Goal: Task Accomplishment & Management: Manage account settings

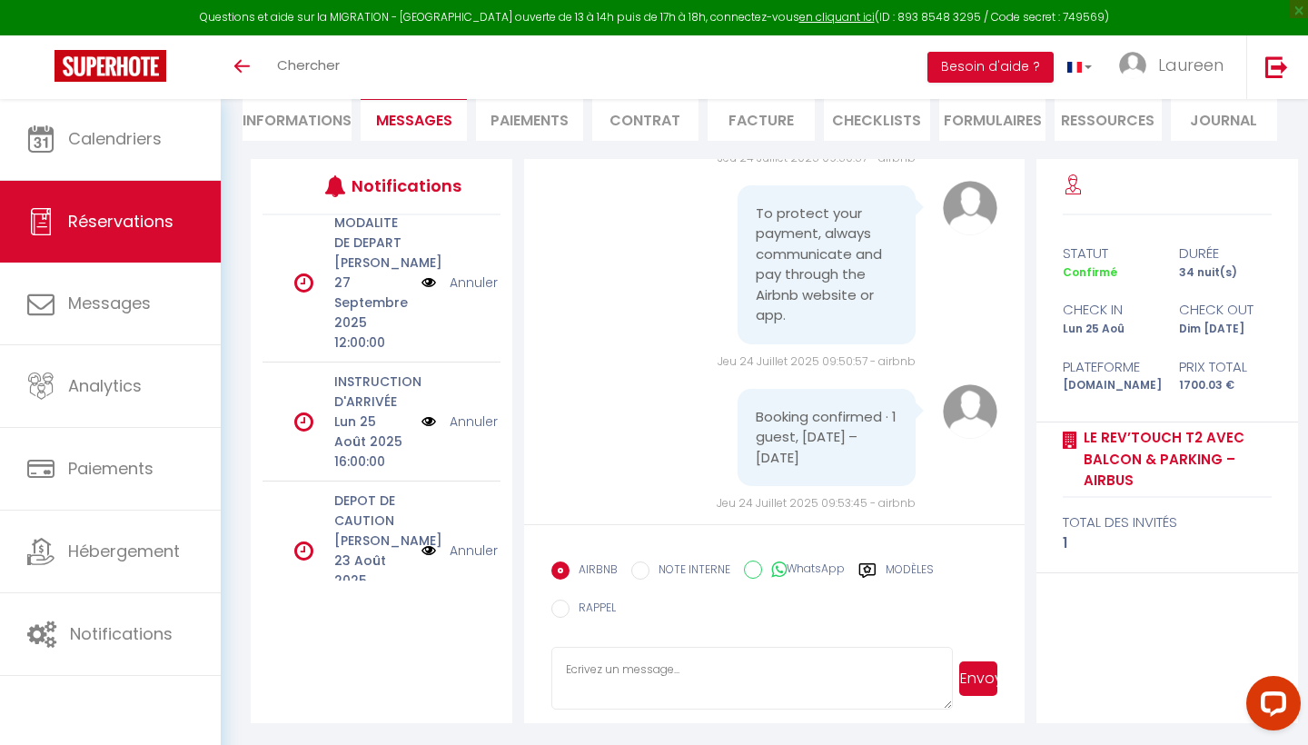
scroll to position [175, 0]
click at [366, 534] on p "[PERSON_NAME] 23 Août 2025 12:00:00" at bounding box center [371, 572] width 75 height 80
click at [432, 542] on img at bounding box center [429, 552] width 15 height 20
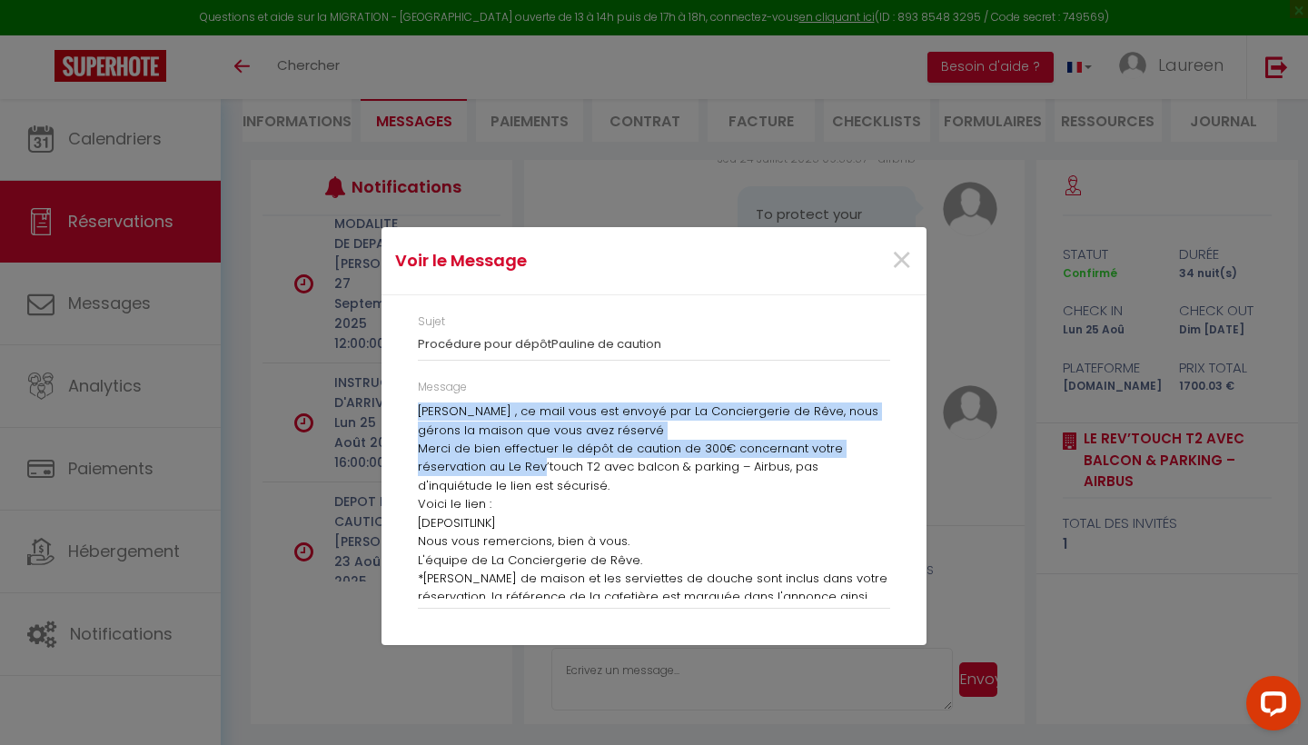
drag, startPoint x: 420, startPoint y: 413, endPoint x: 543, endPoint y: 460, distance: 132.3
click at [543, 460] on div "[PERSON_NAME] , ce mail vous est envoyé par La Conciergerie de Rêve, nous géron…" at bounding box center [654, 501] width 472 height 196
click at [900, 259] on span "×" at bounding box center [901, 261] width 23 height 55
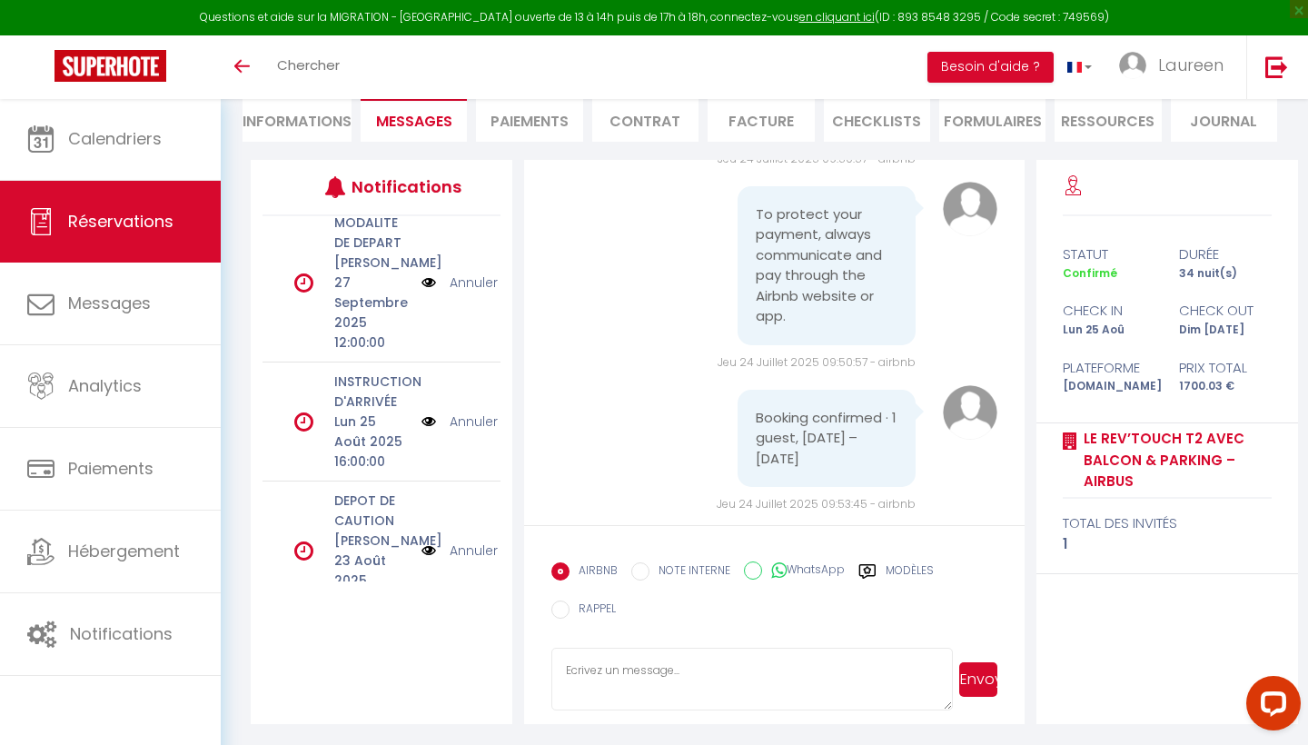
scroll to position [12, 0]
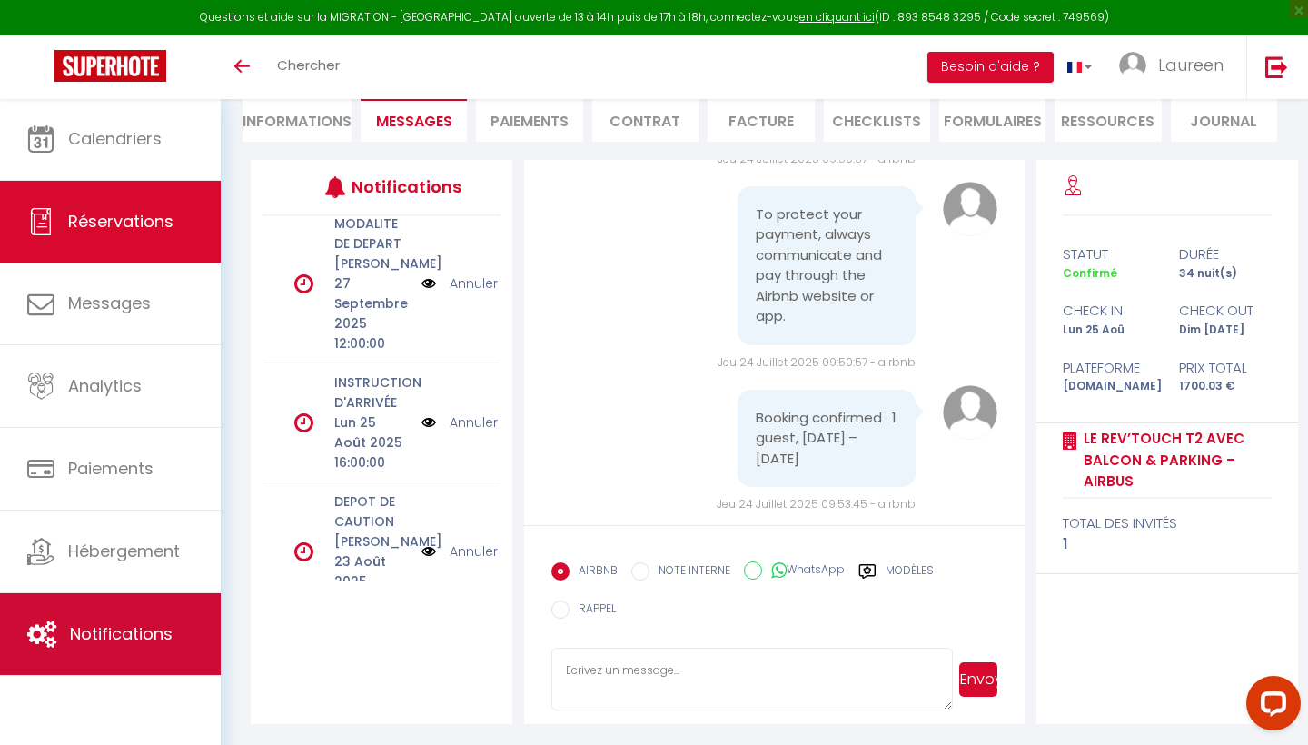
click at [109, 647] on link "Notifications" at bounding box center [110, 634] width 221 height 82
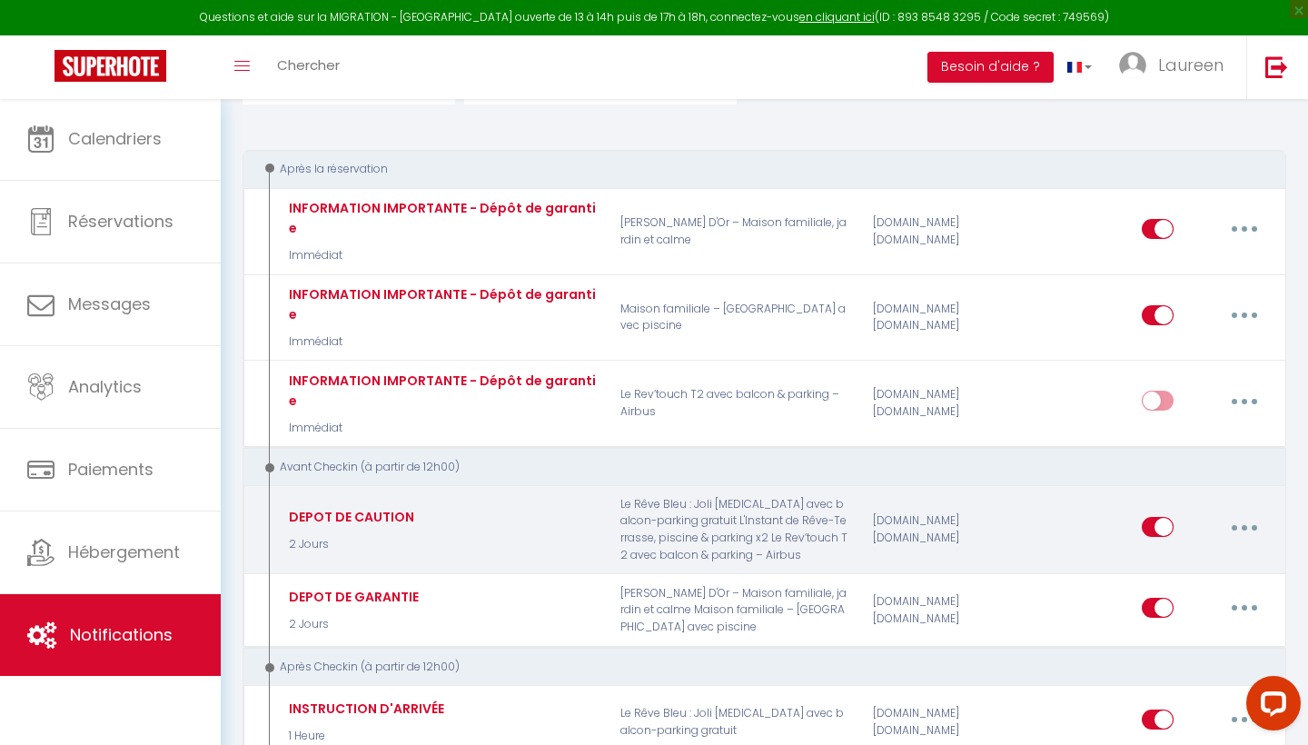
scroll to position [237, 0]
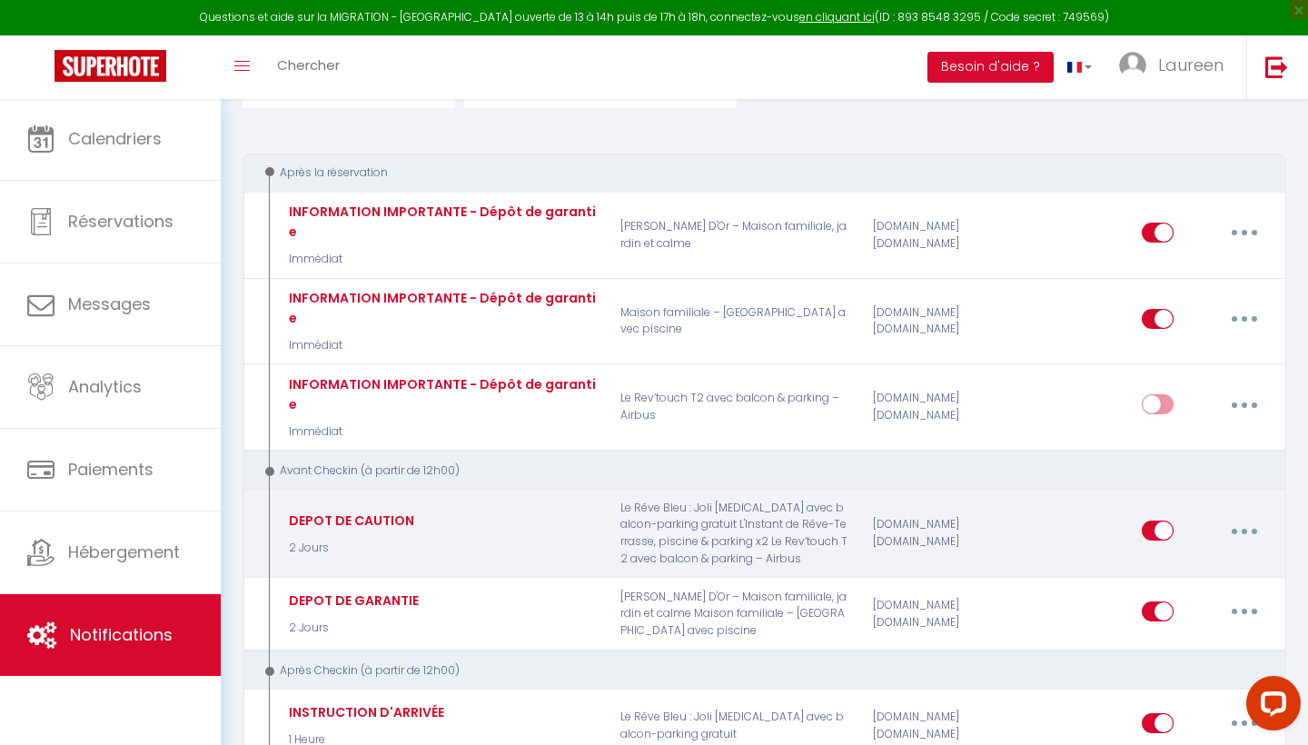
click at [1159, 521] on input "checkbox" at bounding box center [1158, 534] width 32 height 27
checkbox input "false"
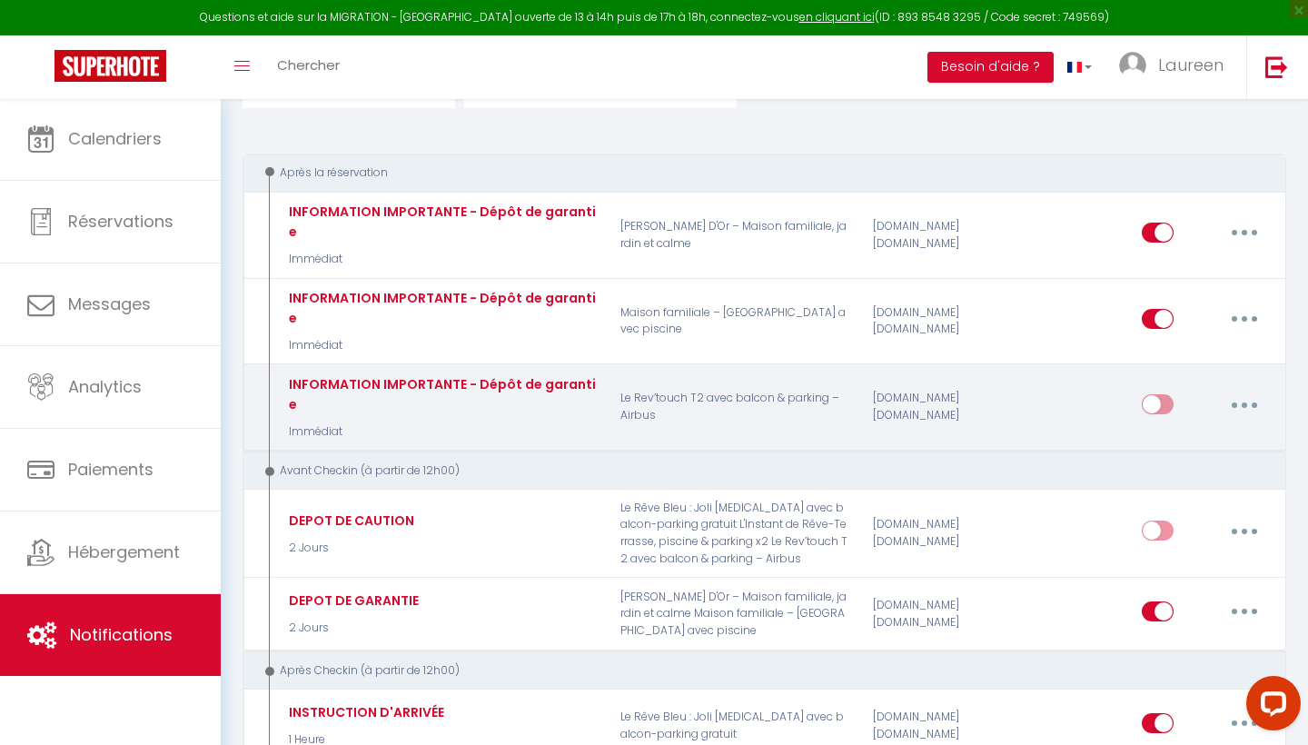
click at [1250, 390] on button "button" at bounding box center [1244, 404] width 51 height 29
click at [1157, 431] on link "Editer" at bounding box center [1197, 446] width 134 height 31
type input "INFORMATION IMPORTANTE - Dépôt de garantie"
select select "Immédiat"
select select
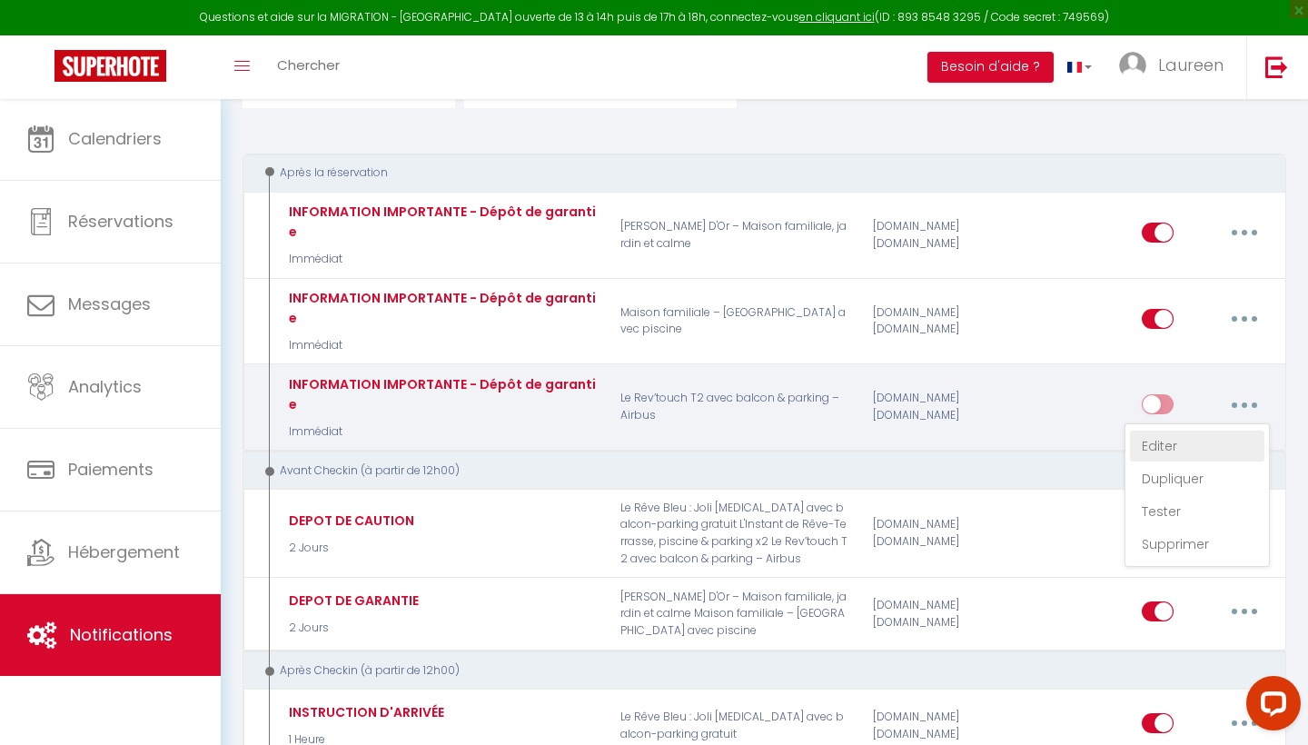
checkbox input "false"
radio input "true"
type input "INFORMATION IMPORTANTE - Dépôt de garantie [BOOKING:ID]"
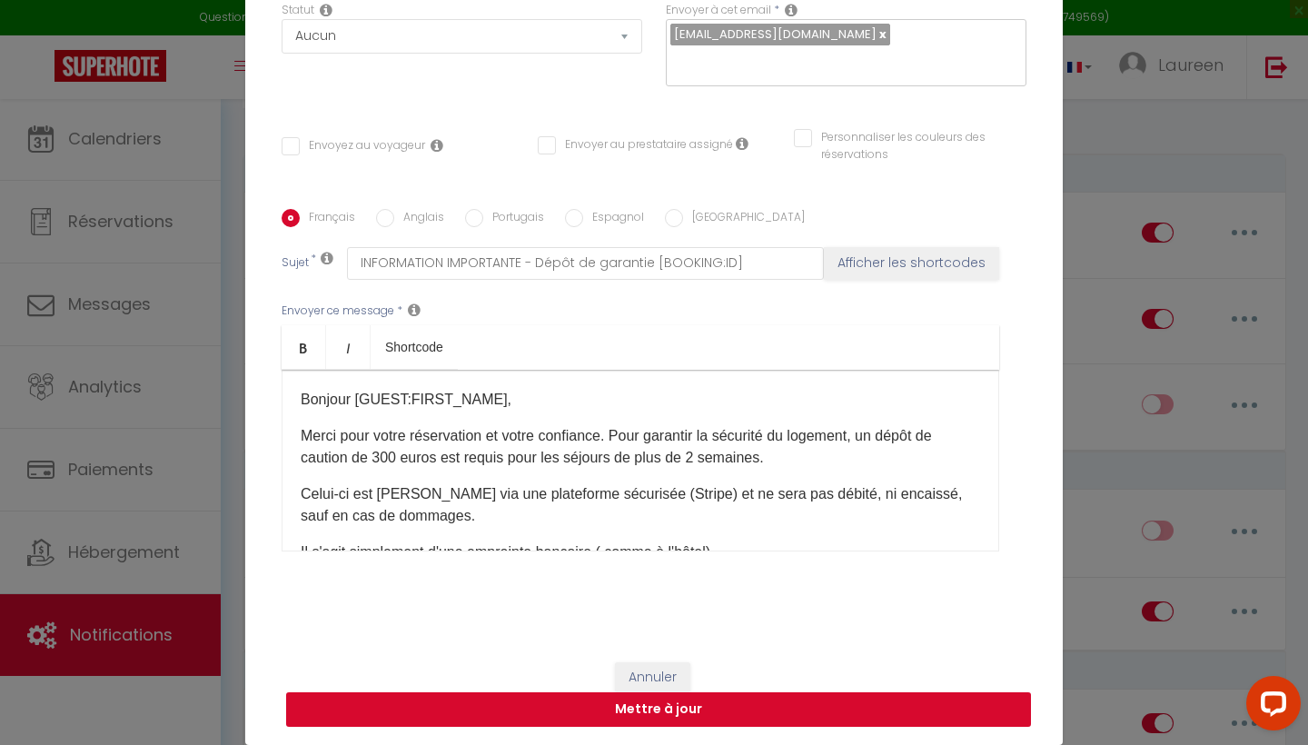
scroll to position [185, 0]
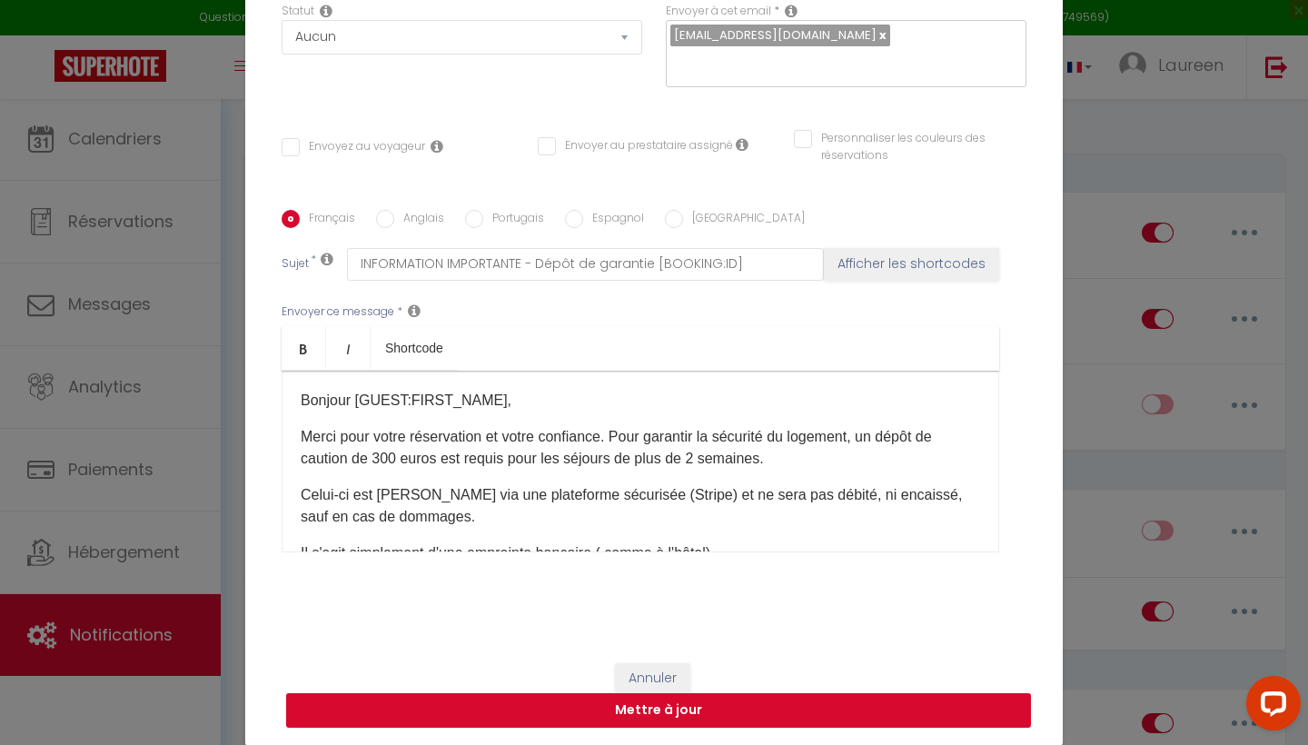
click at [747, 709] on button "Mettre à jour" at bounding box center [658, 710] width 745 height 35
checkbox input "false"
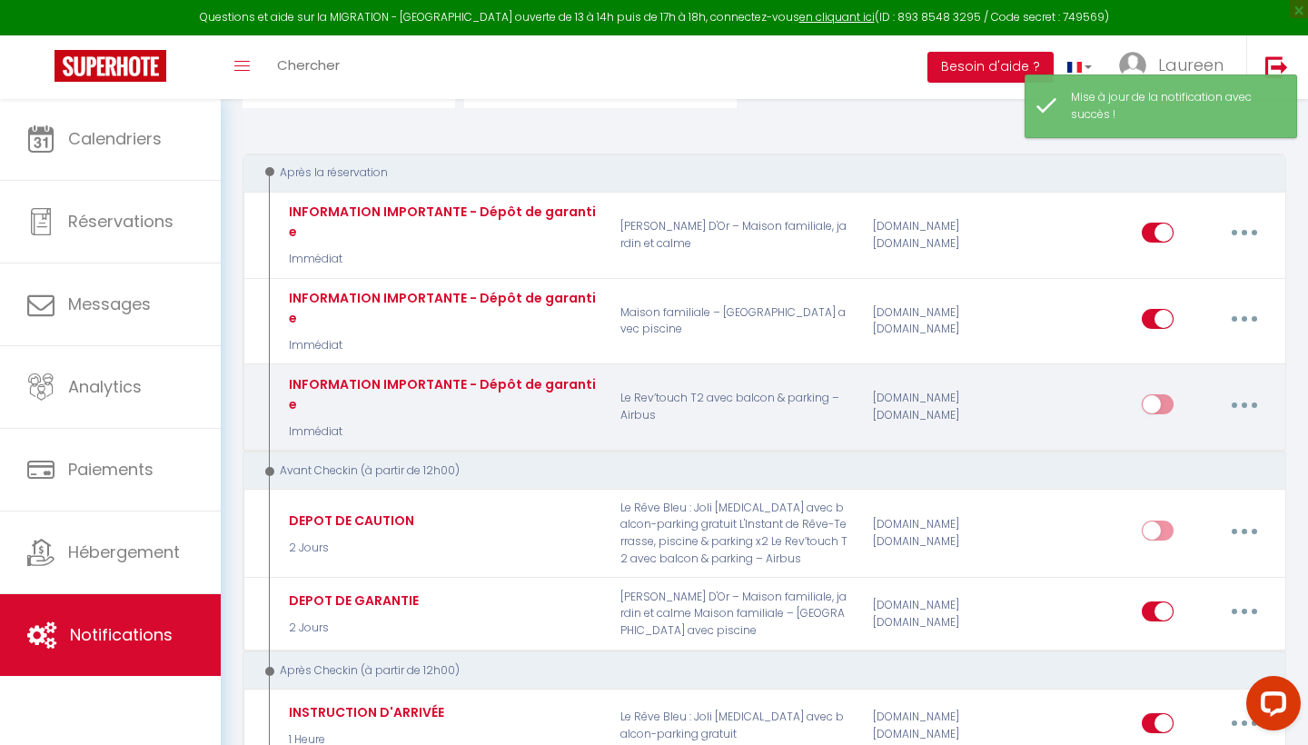
checkbox input "false"
click at [1148, 394] on input "checkbox" at bounding box center [1158, 407] width 32 height 27
checkbox input "true"
